Goal: Transaction & Acquisition: Purchase product/service

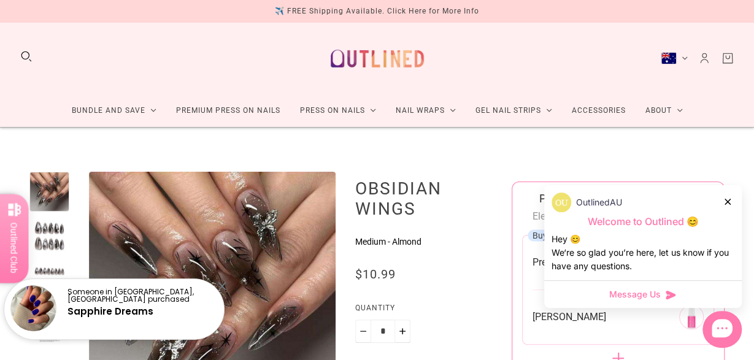
click at [684, 62] on button "Australia (AUD $)" at bounding box center [674, 58] width 27 height 12
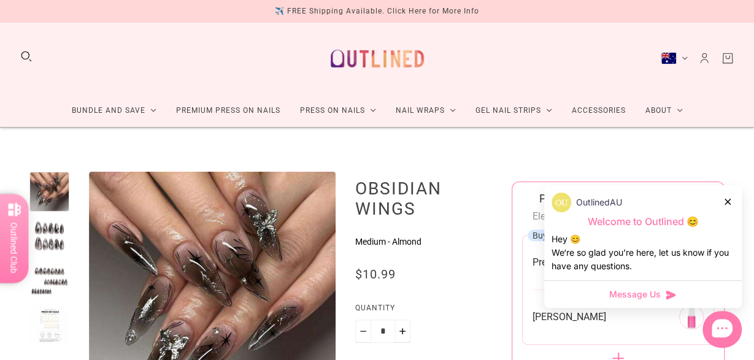
click at [728, 202] on icon at bounding box center [728, 202] width 6 height 6
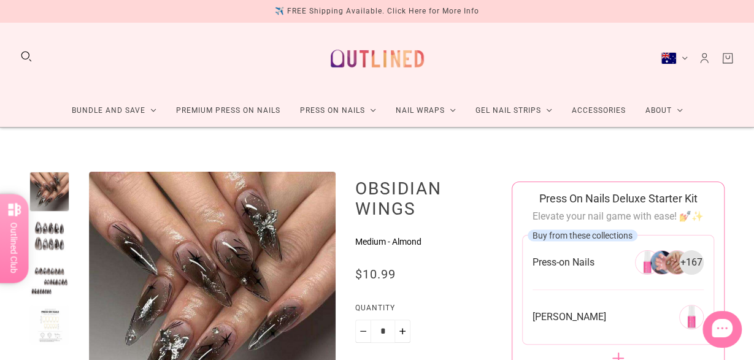
click at [685, 58] on button "Australia (AUD $)" at bounding box center [674, 58] width 27 height 12
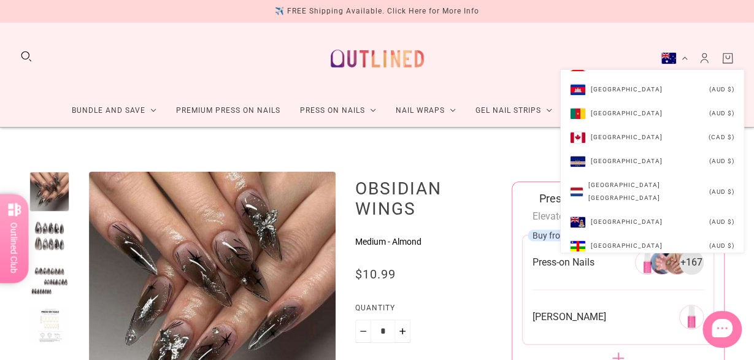
scroll to position [834, 0]
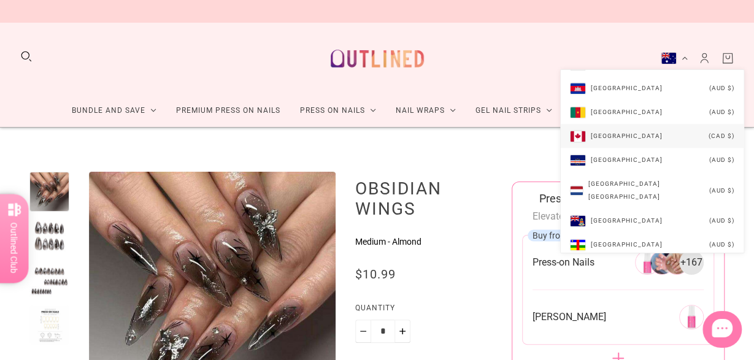
click at [708, 148] on li "Canada (CAD $)" at bounding box center [652, 136] width 183 height 24
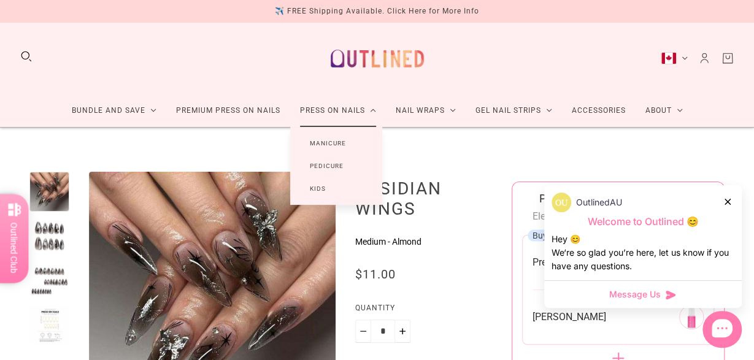
click at [353, 115] on link "Press On Nails" at bounding box center [338, 110] width 96 height 33
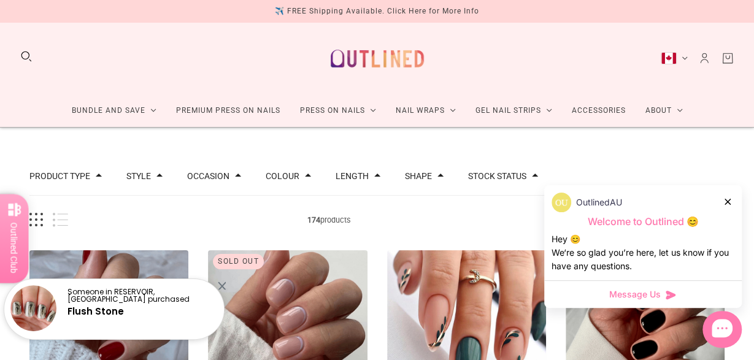
click at [726, 204] on icon at bounding box center [728, 202] width 6 height 6
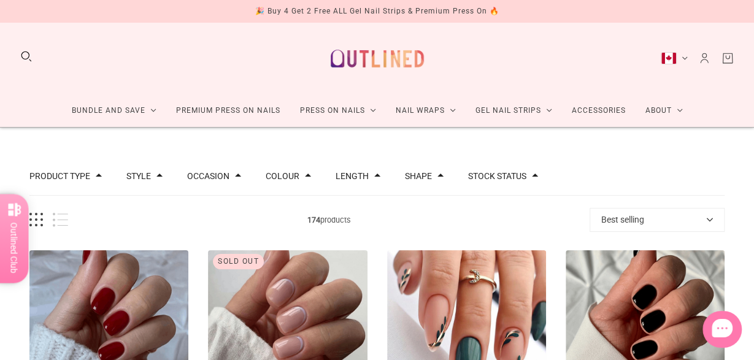
click at [366, 181] on div "Length" at bounding box center [358, 176] width 45 height 13
click at [366, 173] on div "Length" at bounding box center [358, 176] width 45 height 9
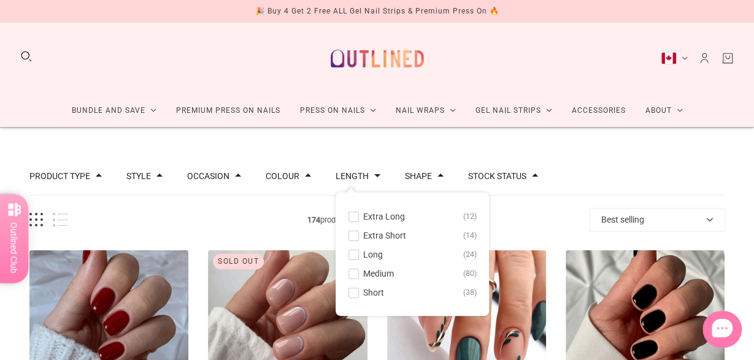
click at [349, 253] on span at bounding box center [353, 254] width 9 height 9
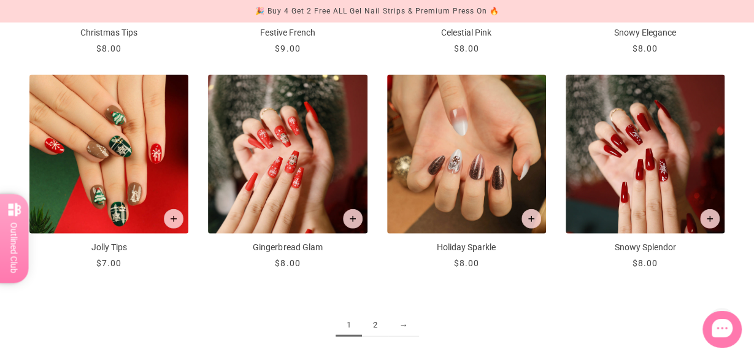
scroll to position [1340, 0]
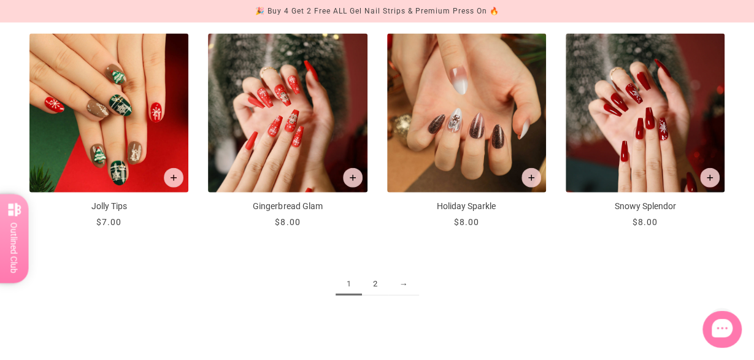
click at [369, 284] on link "2" at bounding box center [375, 284] width 26 height 23
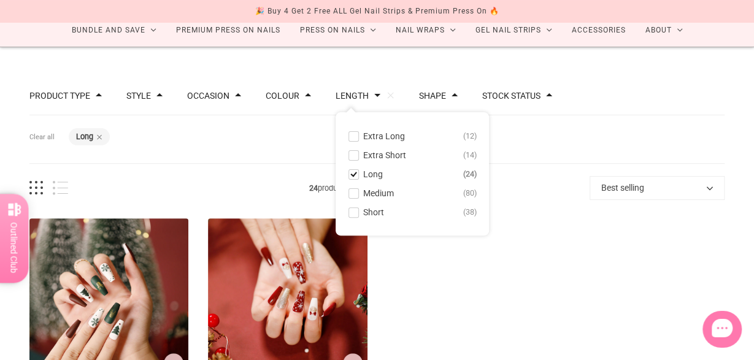
scroll to position [128, 0]
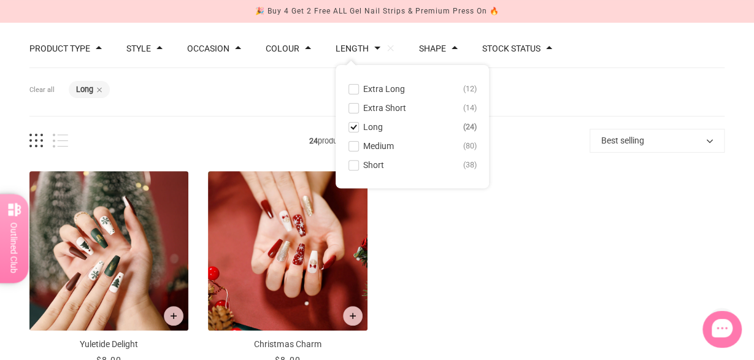
click at [352, 105] on span at bounding box center [353, 108] width 9 height 9
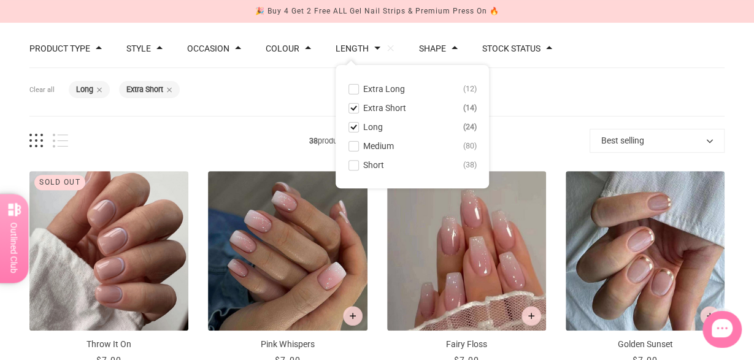
click at [348, 133] on button "Long 24" at bounding box center [412, 127] width 129 height 15
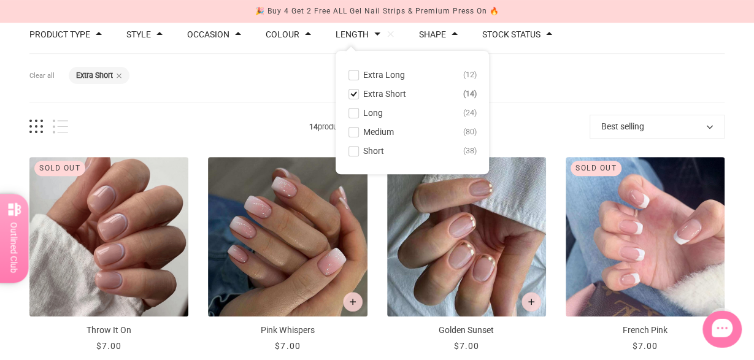
scroll to position [32, 0]
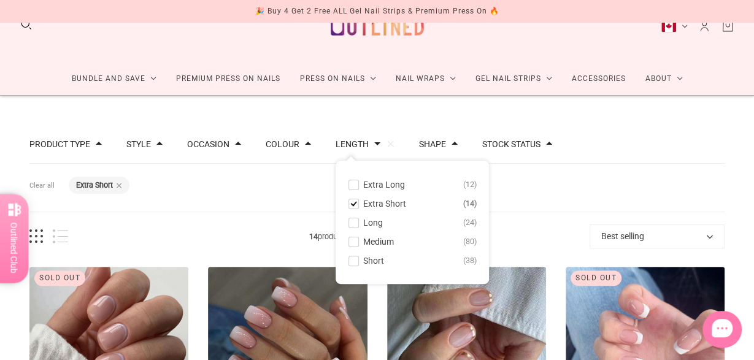
click at [350, 204] on span at bounding box center [353, 203] width 9 height 9
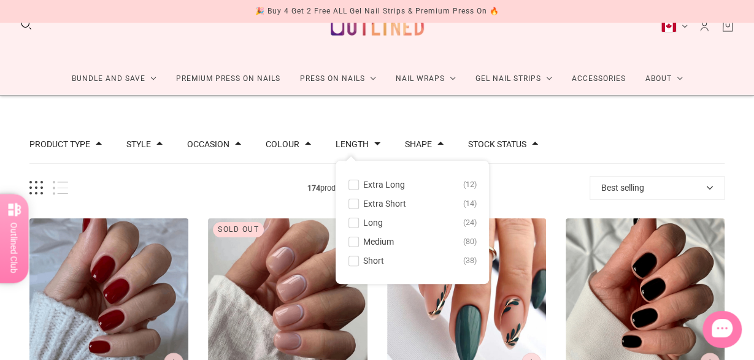
click at [349, 261] on span at bounding box center [353, 260] width 9 height 9
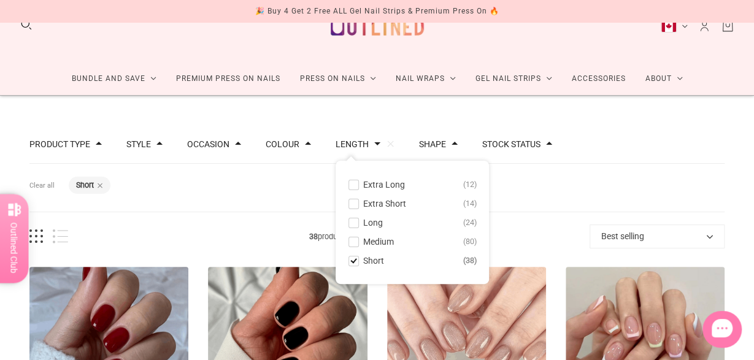
click at [349, 261] on span at bounding box center [353, 260] width 9 height 9
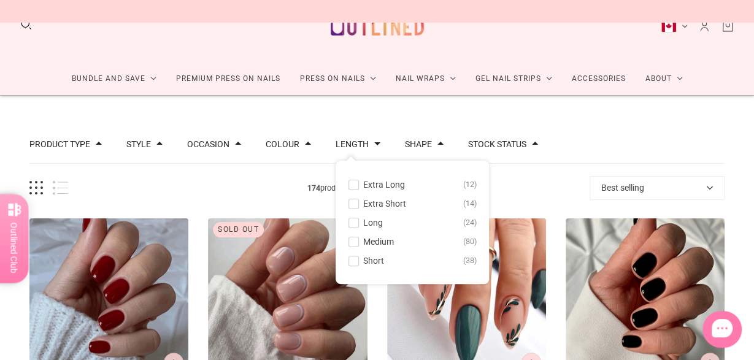
click at [363, 188] on span "Extra Long" at bounding box center [384, 185] width 42 height 10
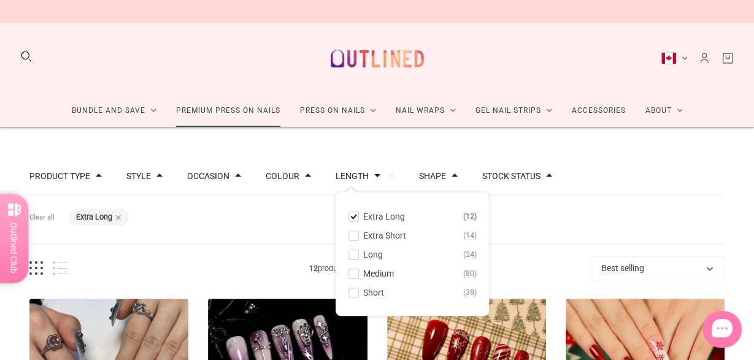
click at [237, 120] on link "Premium Press On Nails" at bounding box center [228, 110] width 124 height 33
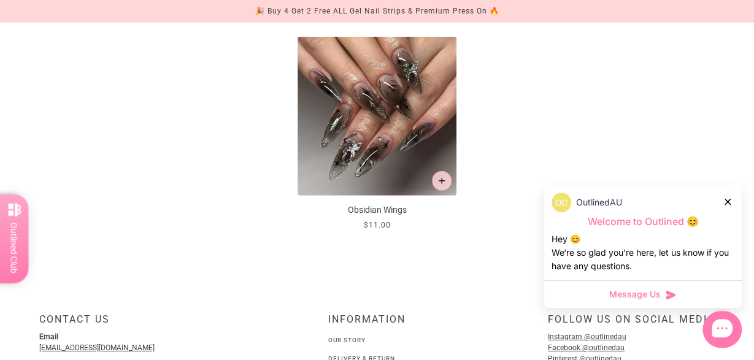
scroll to position [1659, 0]
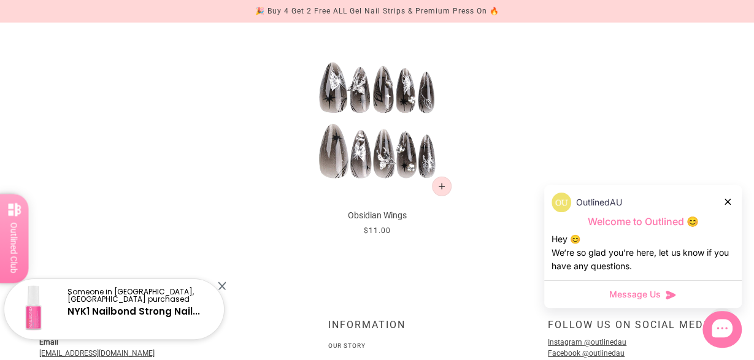
click at [393, 98] on img at bounding box center [377, 121] width 159 height 159
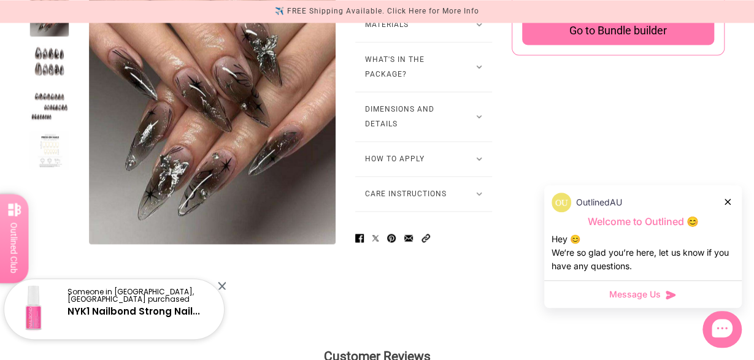
scroll to position [957, 0]
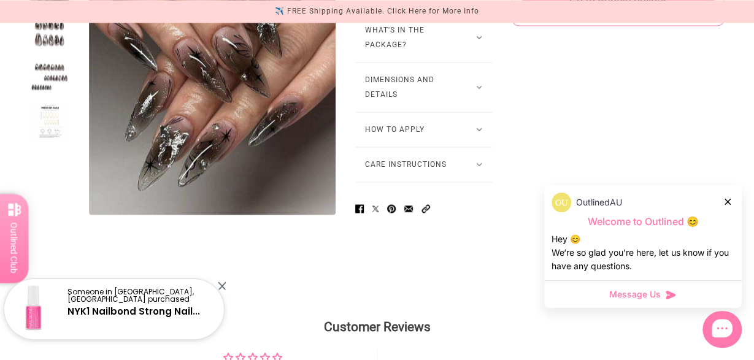
click at [480, 147] on button "How to Apply" at bounding box center [423, 129] width 137 height 34
